Goal: Task Accomplishment & Management: Complete application form

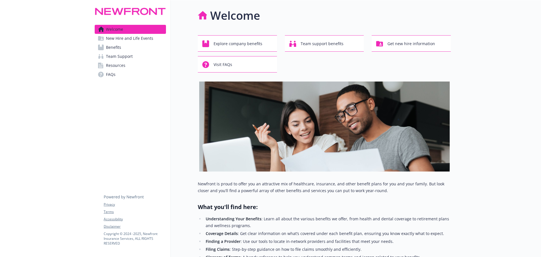
scroll to position [141, 0]
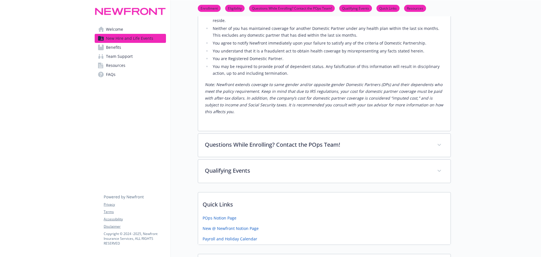
scroll to position [324, 0]
